Goal: Information Seeking & Learning: Learn about a topic

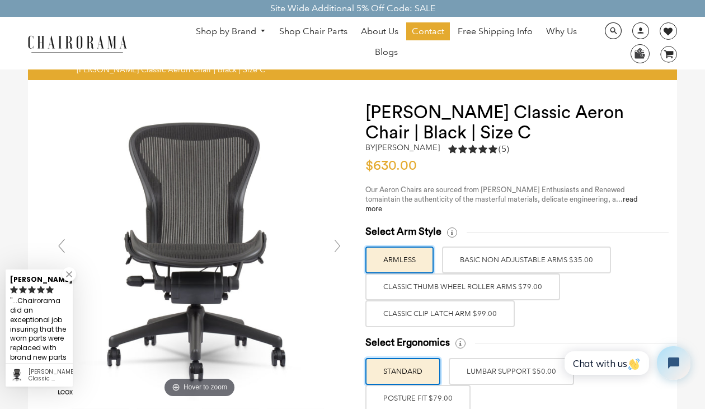
click at [476, 284] on label "Classic Thumb Wheel Roller Arms $79.00" at bounding box center [462, 286] width 195 height 27
click at [0, 0] on input "Classic Thumb Wheel Roller Arms $79.00" at bounding box center [0, 0] width 0 height 0
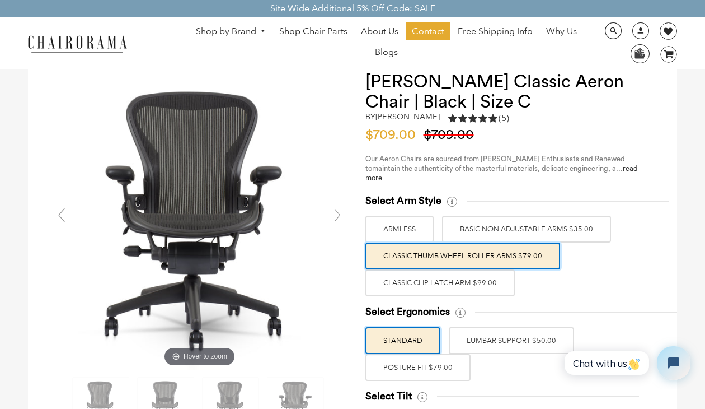
scroll to position [32, 0]
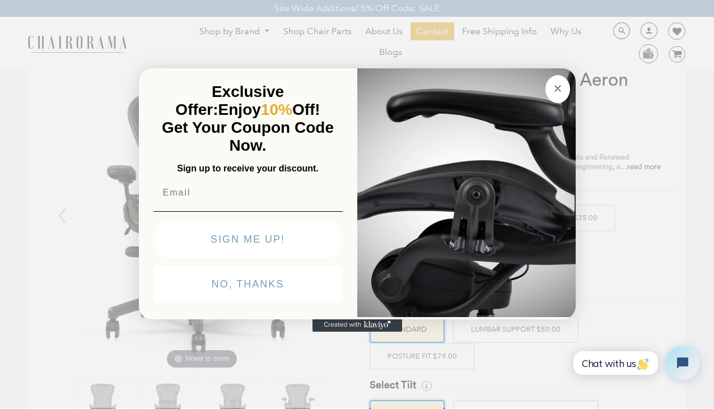
click at [555, 97] on button "Close dialog" at bounding box center [557, 89] width 25 height 28
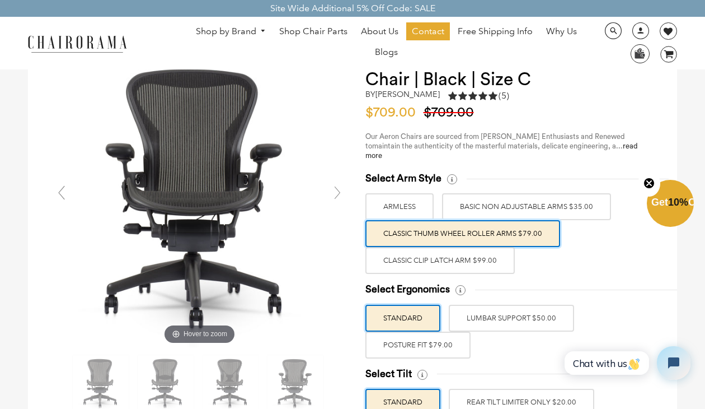
scroll to position [54, 0]
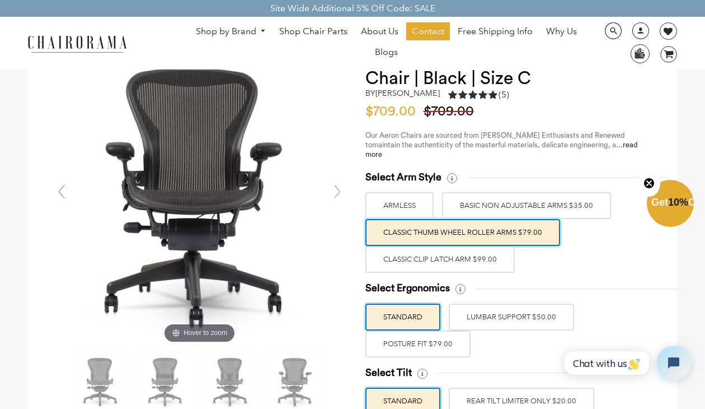
click at [470, 246] on label "Classic Clip Latch Arm $99.00" at bounding box center [439, 259] width 149 height 27
click at [0, 0] on input "Classic Clip Latch Arm $99.00" at bounding box center [0, 0] width 0 height 0
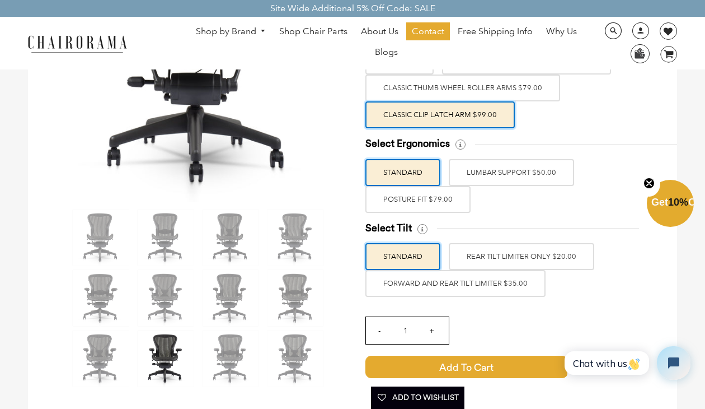
scroll to position [179, 0]
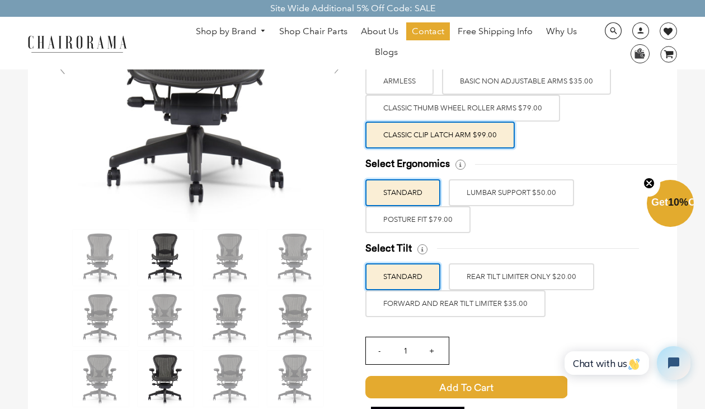
click at [166, 285] on img at bounding box center [166, 257] width 56 height 56
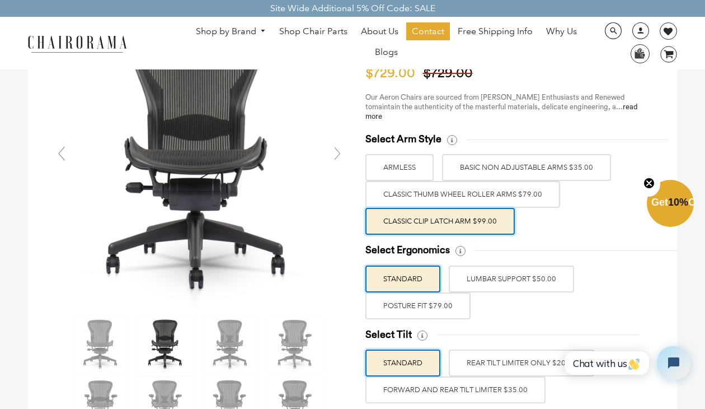
scroll to position [103, 0]
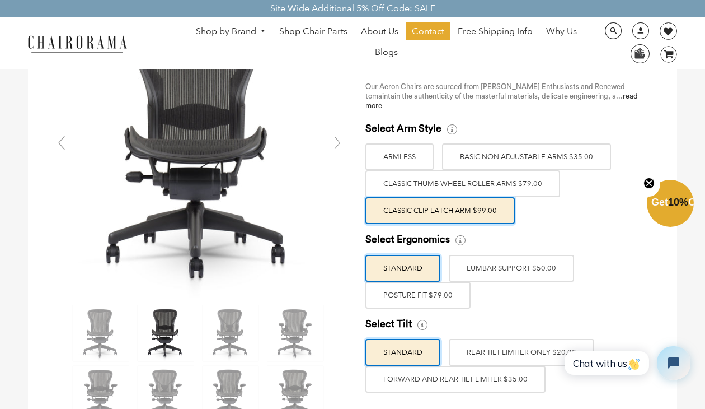
click at [430, 209] on label "Classic Clip Latch Arm $99.00" at bounding box center [439, 210] width 149 height 27
click at [0, 0] on input "Classic Clip Latch Arm $99.00" at bounding box center [0, 0] width 0 height 0
click at [309, 322] on img at bounding box center [296, 333] width 56 height 56
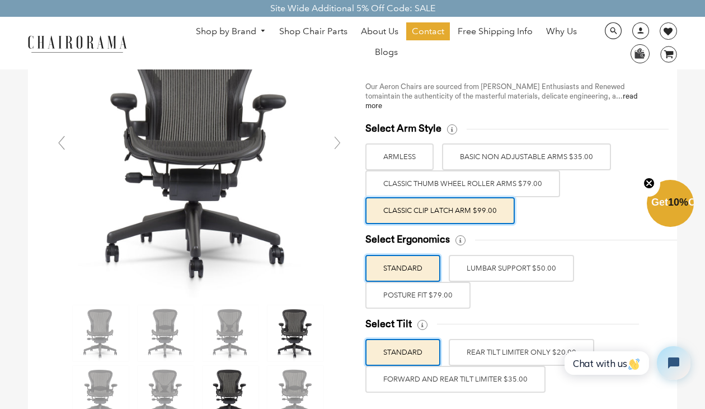
click at [239, 381] on img at bounding box center [231, 393] width 56 height 56
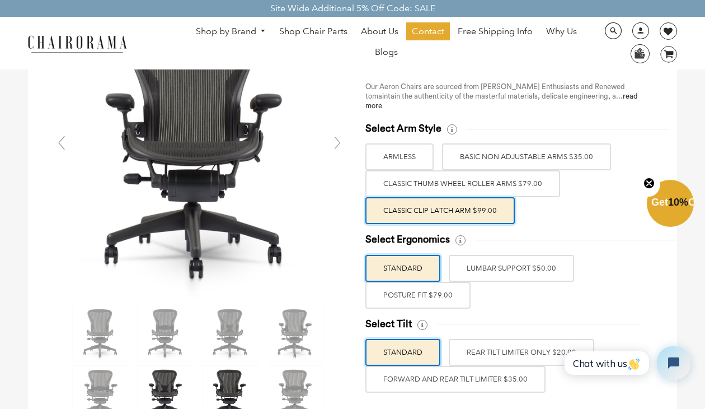
click at [168, 382] on img at bounding box center [166, 393] width 56 height 56
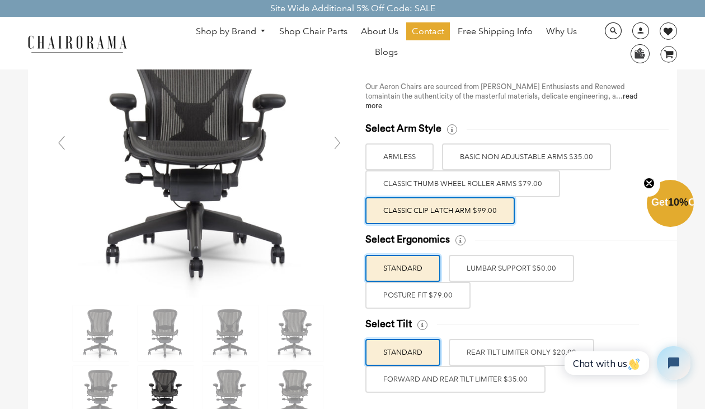
click at [550, 258] on label "LUMBAR SUPPORT $50.00" at bounding box center [511, 268] width 125 height 27
click at [0, 0] on input "LUMBAR SUPPORT $50.00" at bounding box center [0, 0] width 0 height 0
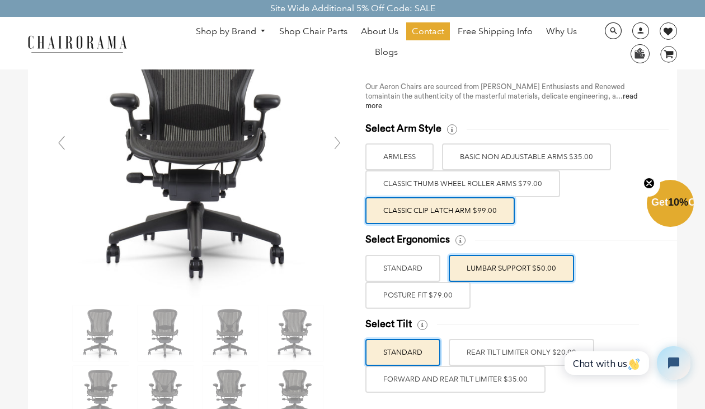
click at [460, 282] on label "POSTURE FIT $79.00" at bounding box center [417, 295] width 105 height 27
click at [0, 0] on input "POSTURE FIT $79.00" at bounding box center [0, 0] width 0 height 0
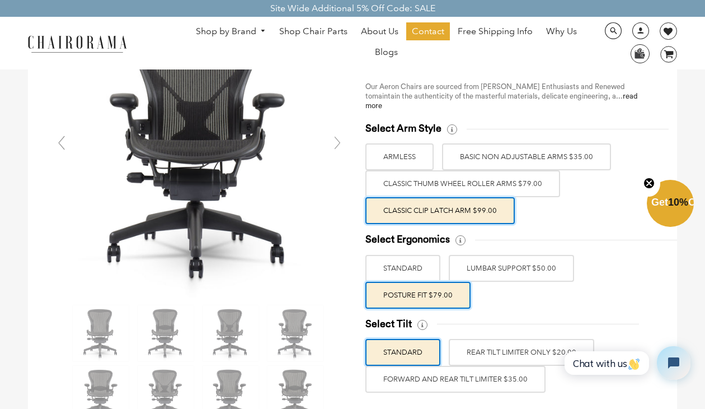
click at [431, 255] on label "STANDARD" at bounding box center [402, 268] width 75 height 27
click at [0, 0] on input "STANDARD" at bounding box center [0, 0] width 0 height 0
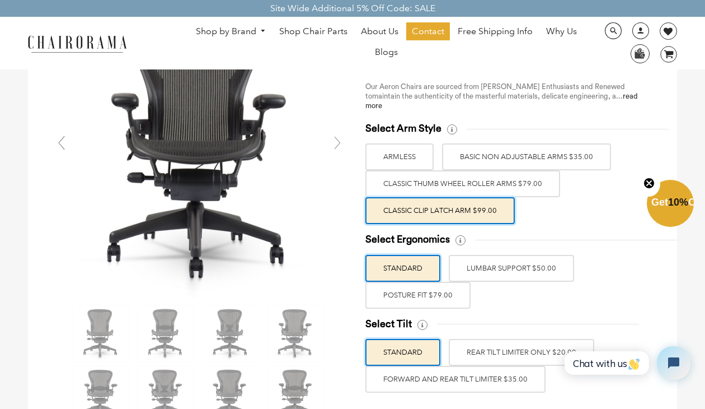
click at [484, 261] on label "LUMBAR SUPPORT $50.00" at bounding box center [511, 268] width 125 height 27
click at [0, 0] on input "LUMBAR SUPPORT $50.00" at bounding box center [0, 0] width 0 height 0
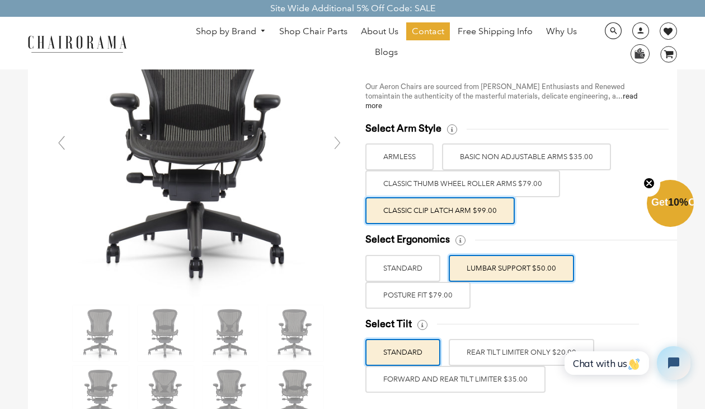
click at [448, 292] on label "POSTURE FIT $79.00" at bounding box center [417, 295] width 105 height 27
click at [0, 0] on input "POSTURE FIT $79.00" at bounding box center [0, 0] width 0 height 0
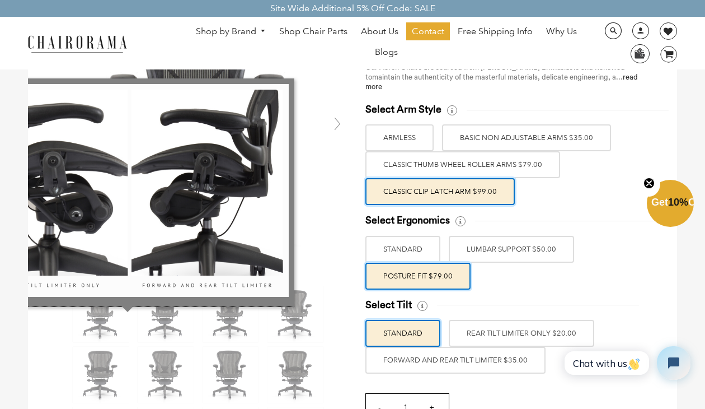
scroll to position [133, 0]
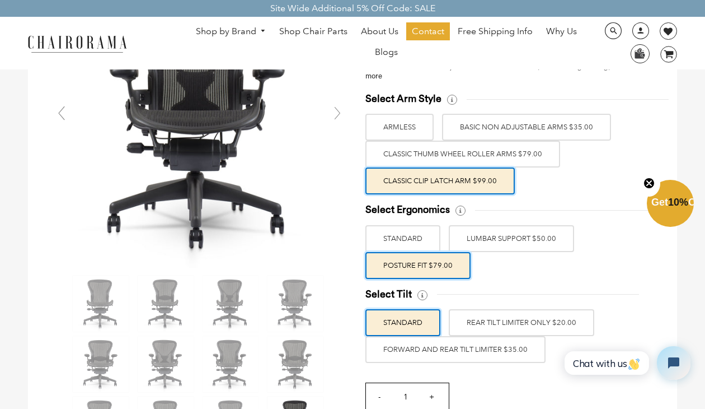
click at [513, 338] on label "FORWARD AND REAR TILT LIMITER $35.00" at bounding box center [455, 349] width 180 height 27
click at [0, 0] on input "FORWARD AND REAR TILT LIMITER $35.00" at bounding box center [0, 0] width 0 height 0
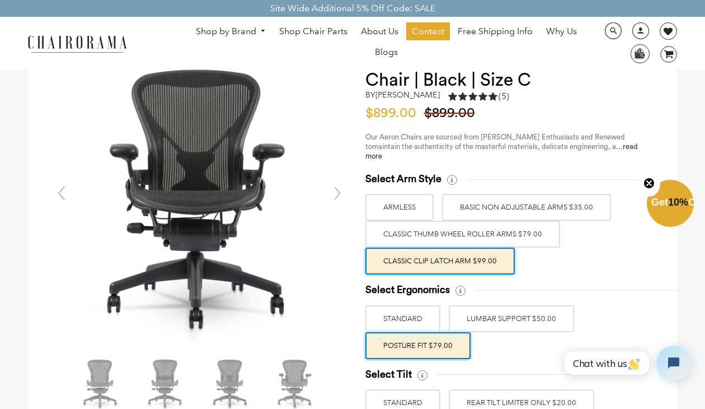
scroll to position [6, 0]
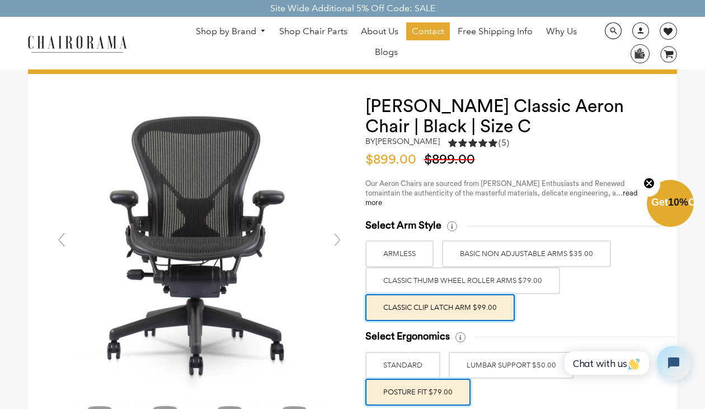
click at [331, 235] on link at bounding box center [337, 239] width 22 height 22
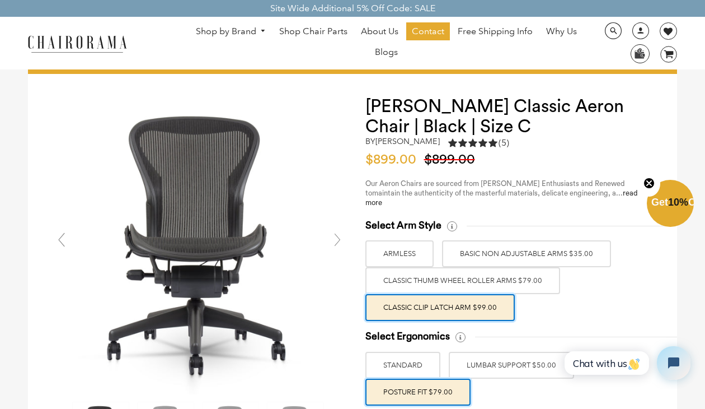
click at [331, 235] on link at bounding box center [337, 239] width 22 height 22
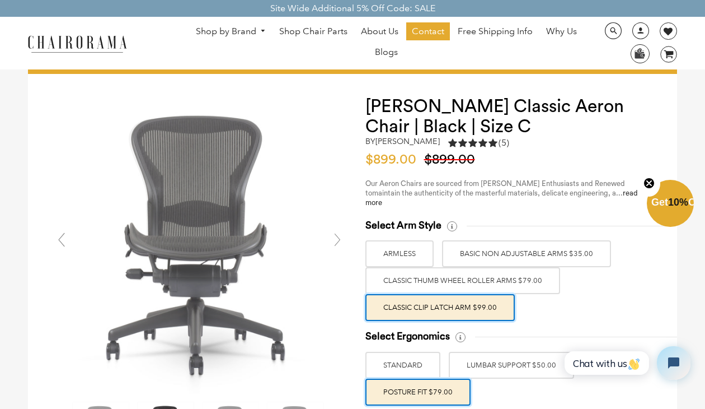
click at [331, 235] on link at bounding box center [337, 239] width 22 height 22
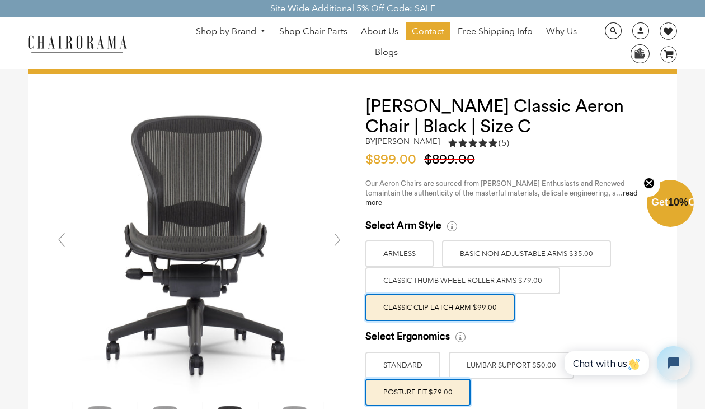
click at [331, 235] on link at bounding box center [337, 239] width 22 height 22
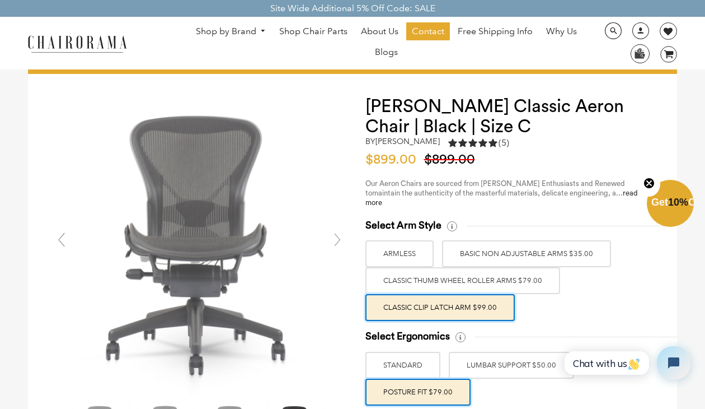
click at [331, 235] on link at bounding box center [337, 239] width 22 height 22
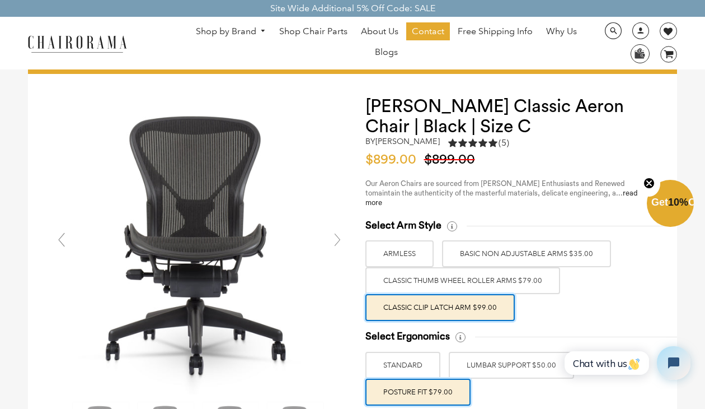
click at [331, 235] on link at bounding box center [337, 239] width 22 height 22
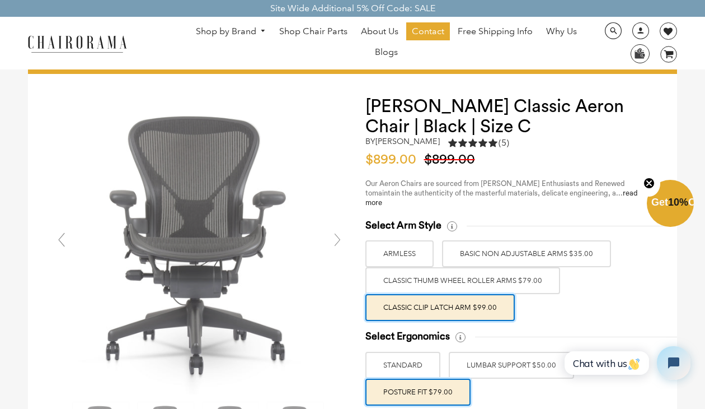
click at [331, 235] on link at bounding box center [337, 239] width 22 height 22
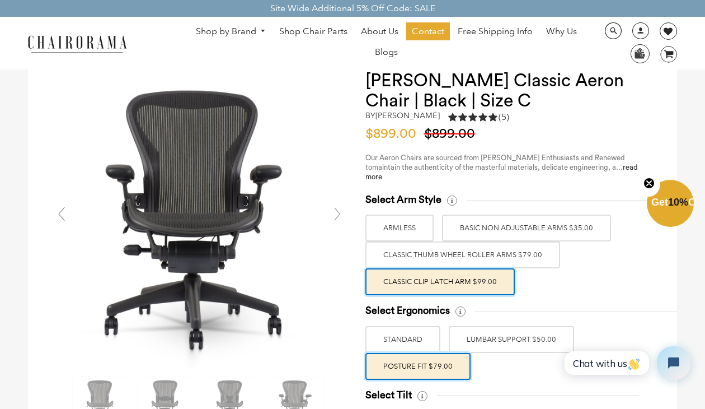
scroll to position [34, 0]
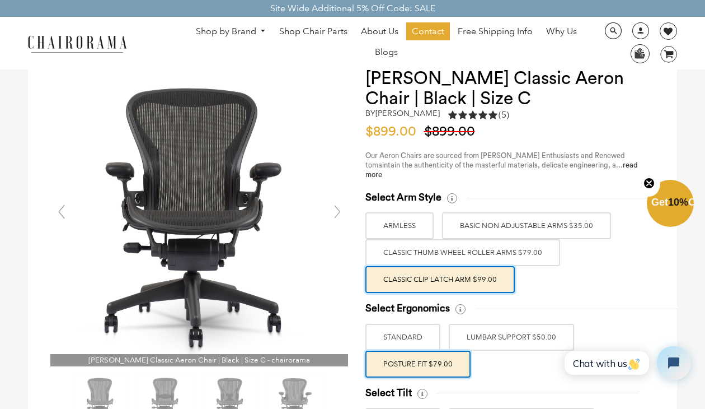
click at [340, 209] on link at bounding box center [337, 211] width 22 height 22
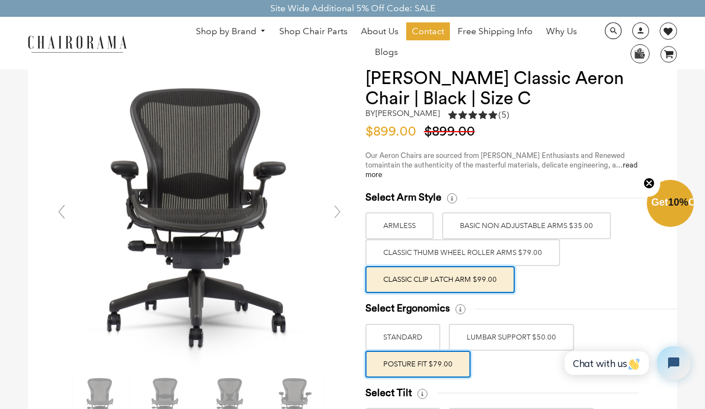
click at [332, 211] on link at bounding box center [337, 211] width 22 height 22
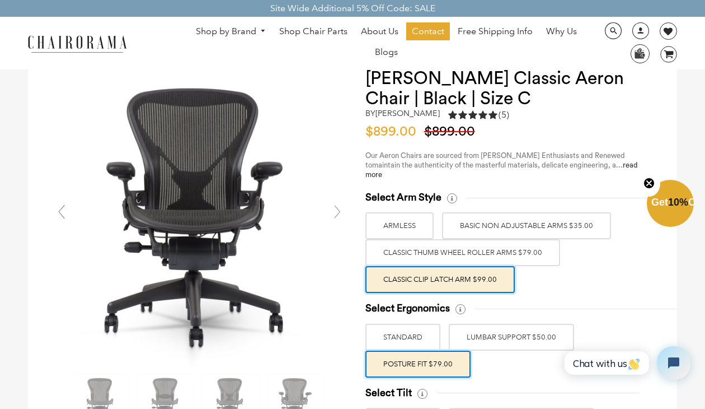
click at [337, 209] on link at bounding box center [337, 211] width 22 height 22
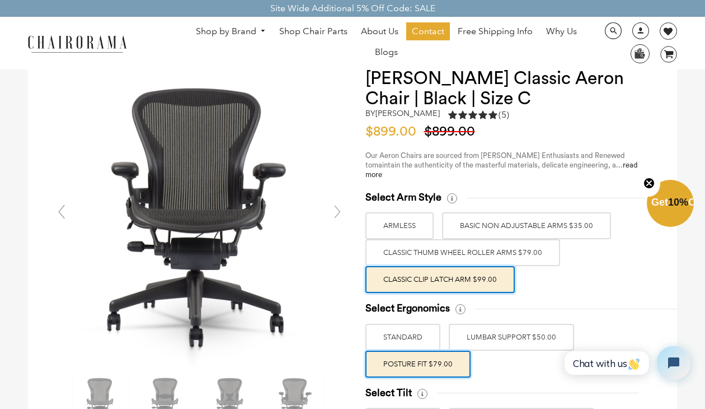
click at [337, 209] on link at bounding box center [337, 211] width 22 height 22
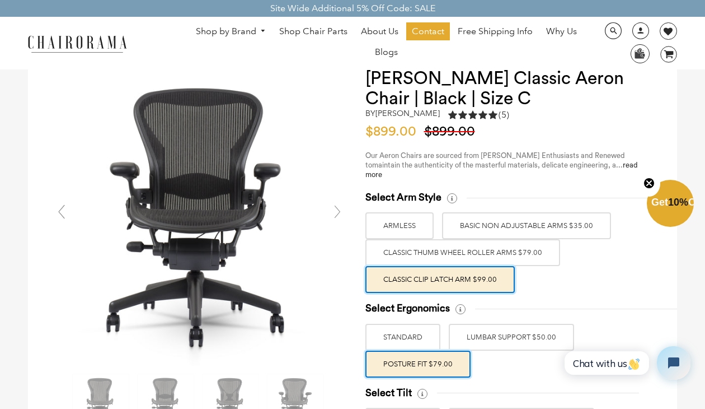
click at [337, 209] on link at bounding box center [337, 211] width 22 height 22
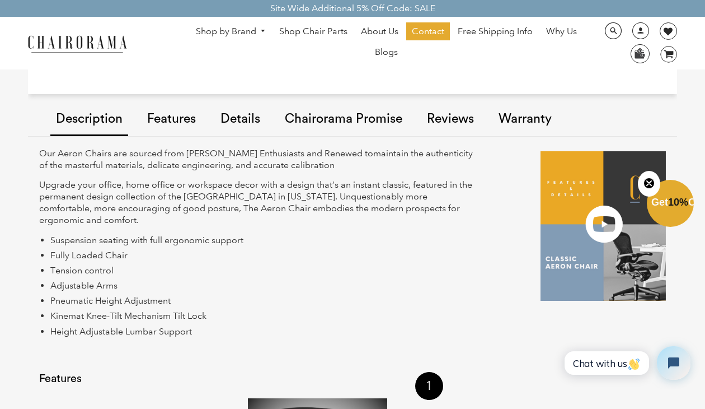
scroll to position [912, 0]
click at [184, 111] on link "Features" at bounding box center [172, 118] width 60 height 63
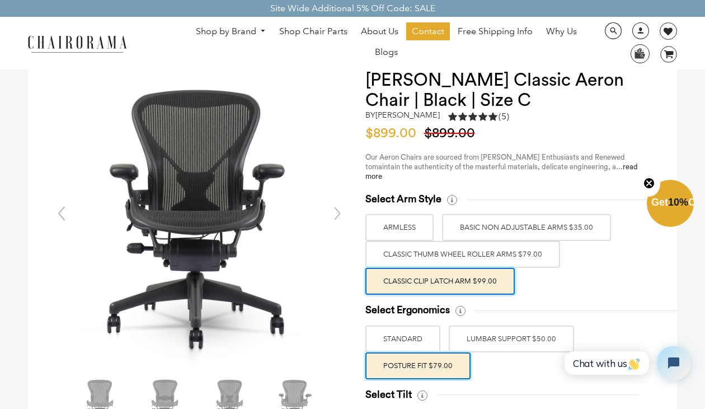
scroll to position [0, 0]
